Goal: Transaction & Acquisition: Purchase product/service

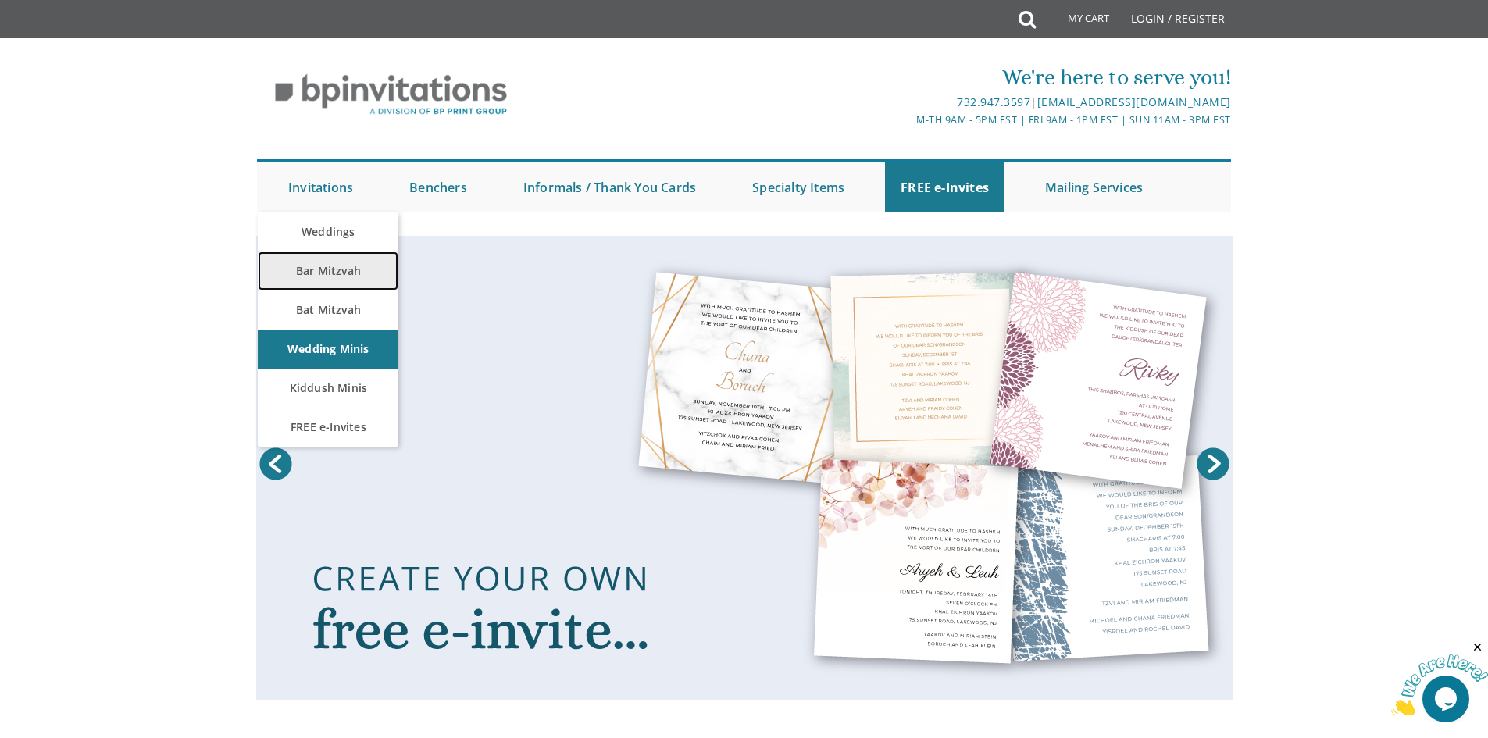
click at [338, 267] on link "Bar Mitzvah" at bounding box center [328, 271] width 141 height 39
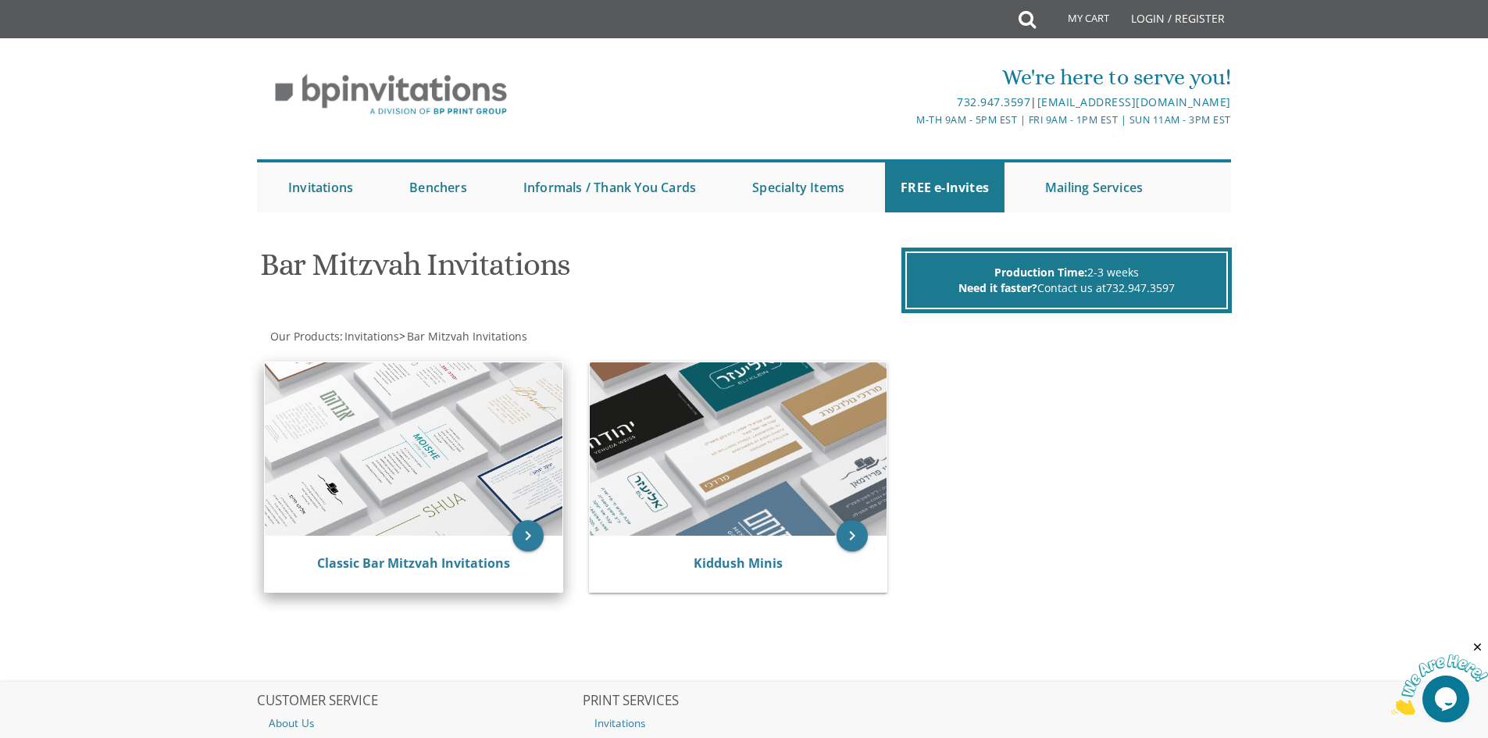
click at [423, 418] on img at bounding box center [414, 448] width 298 height 173
click at [523, 532] on icon "keyboard_arrow_right" at bounding box center [527, 535] width 31 height 31
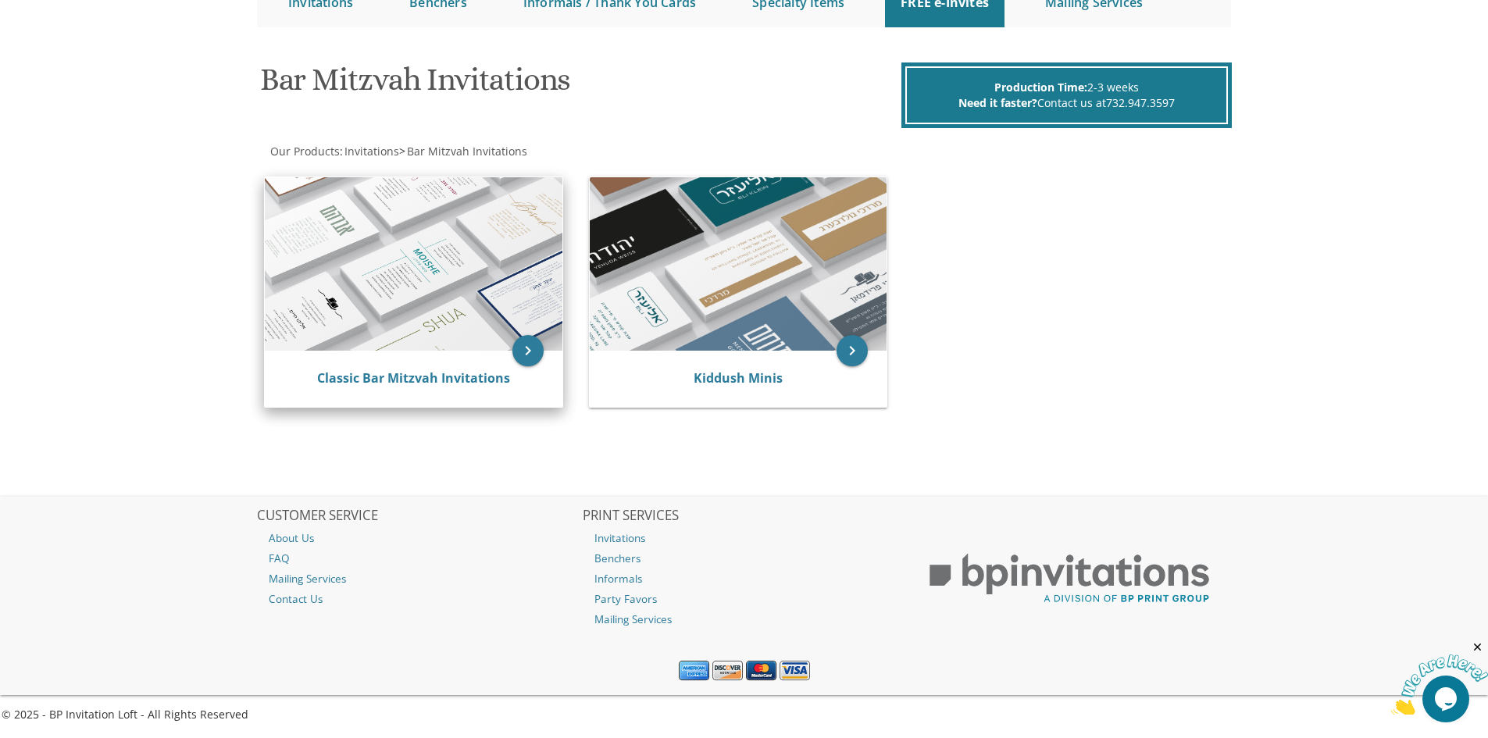
click at [434, 258] on img at bounding box center [414, 263] width 298 height 173
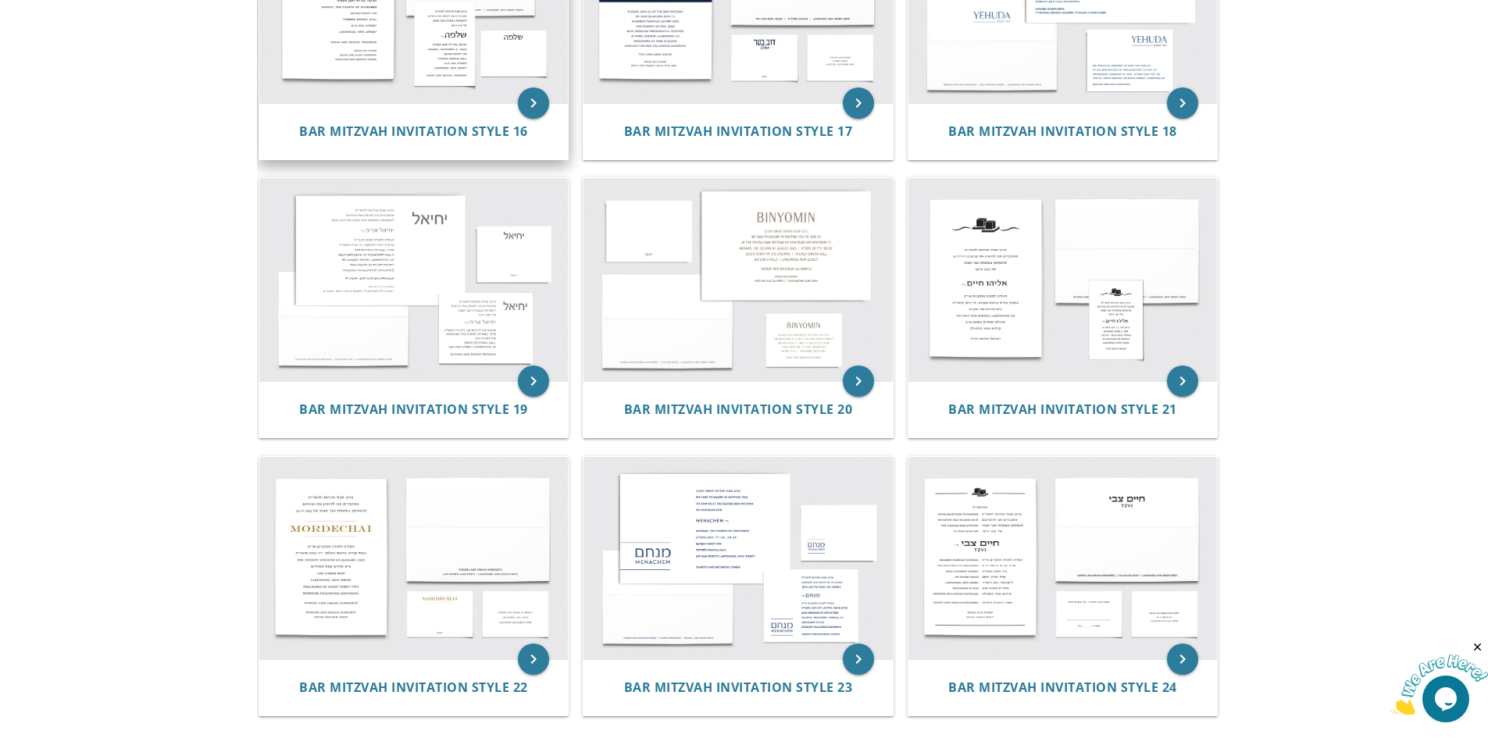
scroll to position [1829, 0]
